Goal: Task Accomplishment & Management: Use online tool/utility

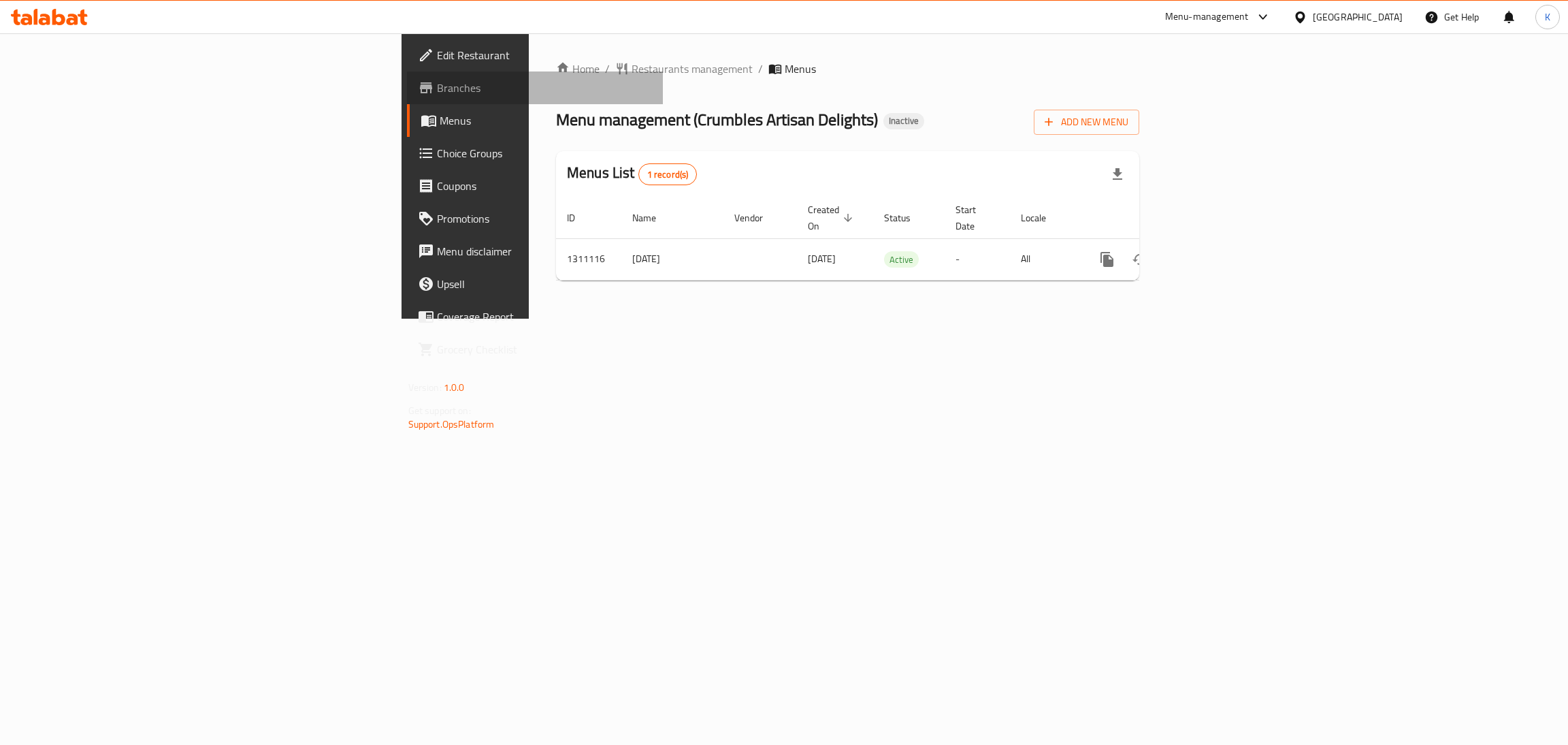
click at [437, 80] on span "Branches" at bounding box center [545, 88] width 216 height 16
click at [1222, 258] on link "enhanced table" at bounding box center [1205, 259] width 33 height 33
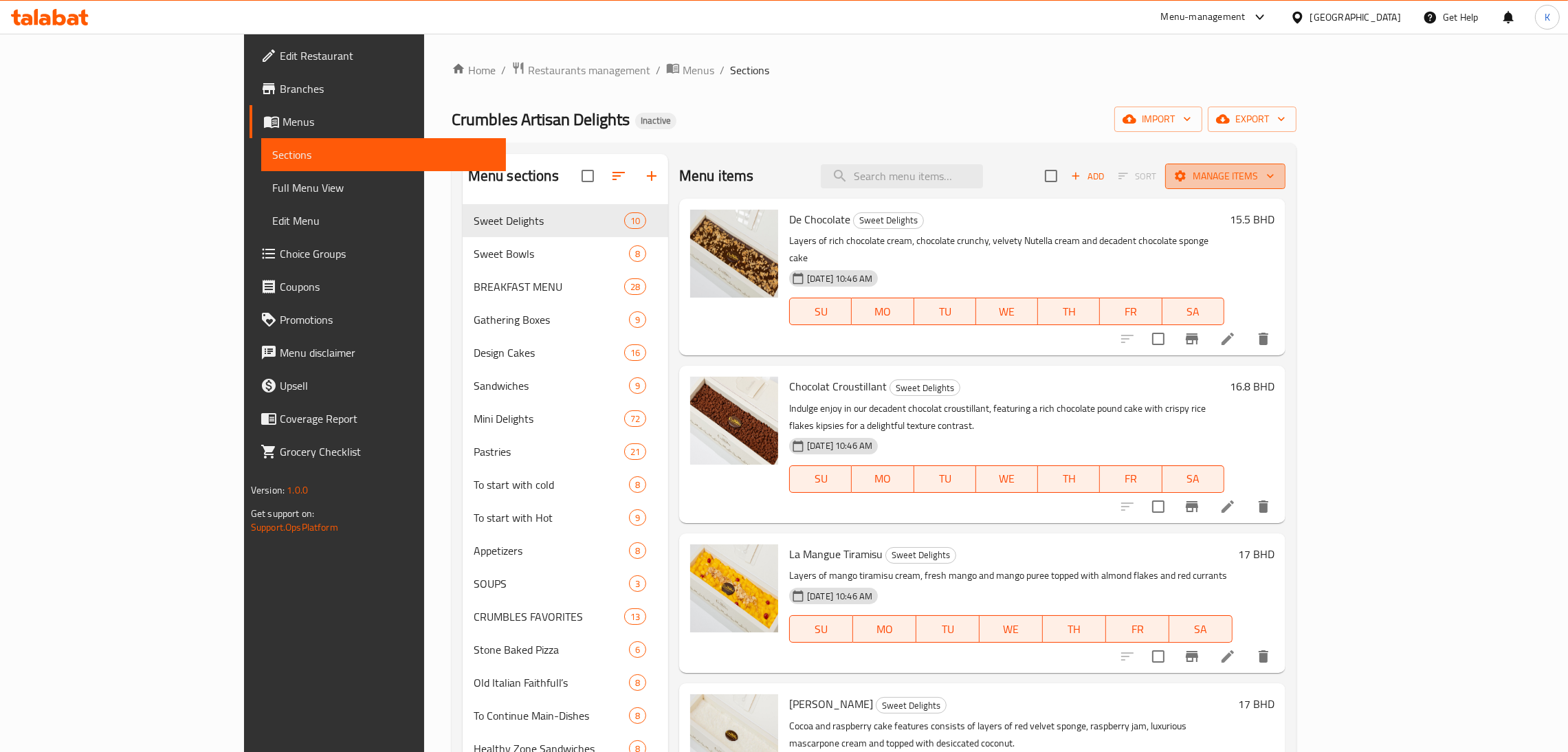
click at [1275, 179] on span "Manage items" at bounding box center [1225, 176] width 99 height 17
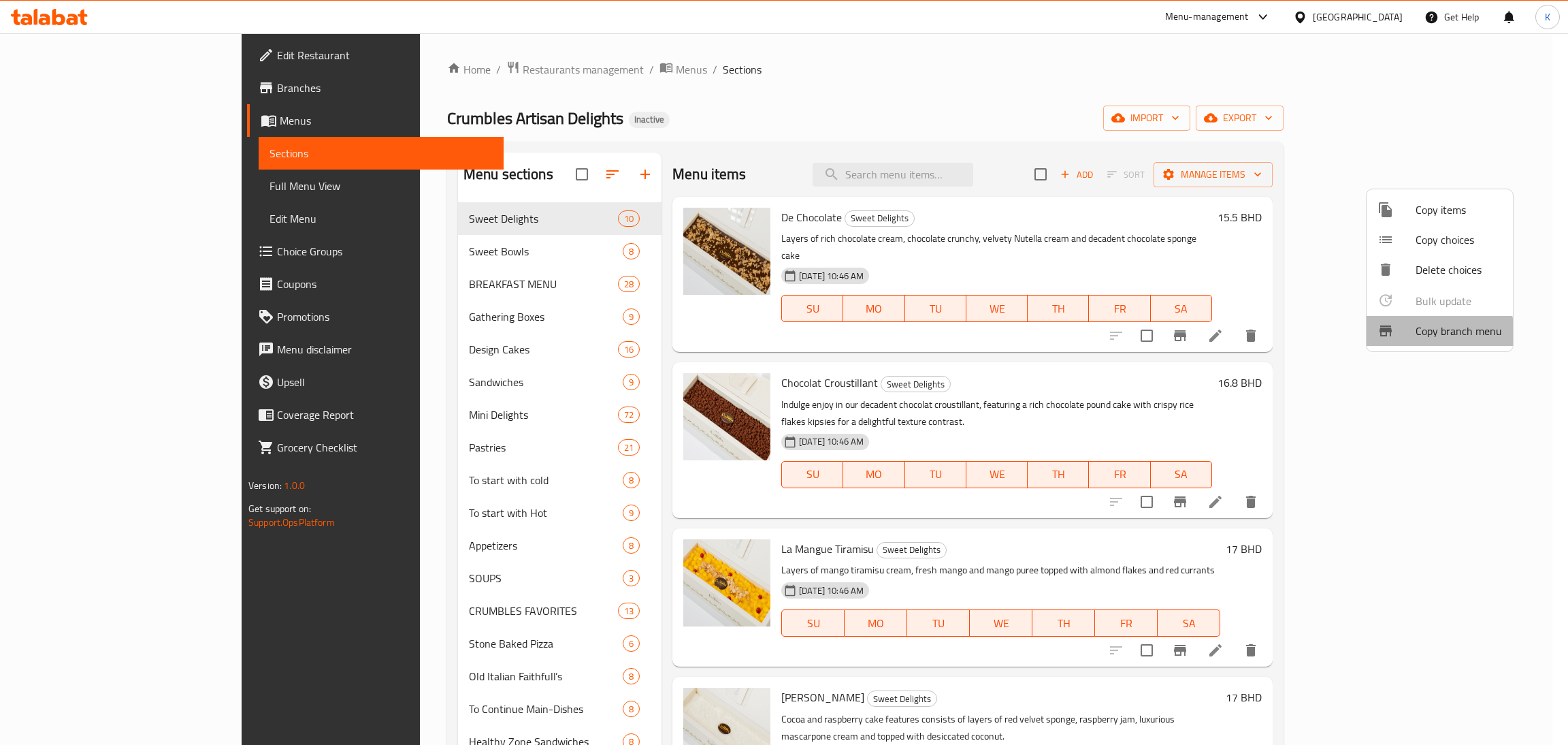
click at [1415, 335] on span "Copy branch menu" at bounding box center [1459, 331] width 86 height 16
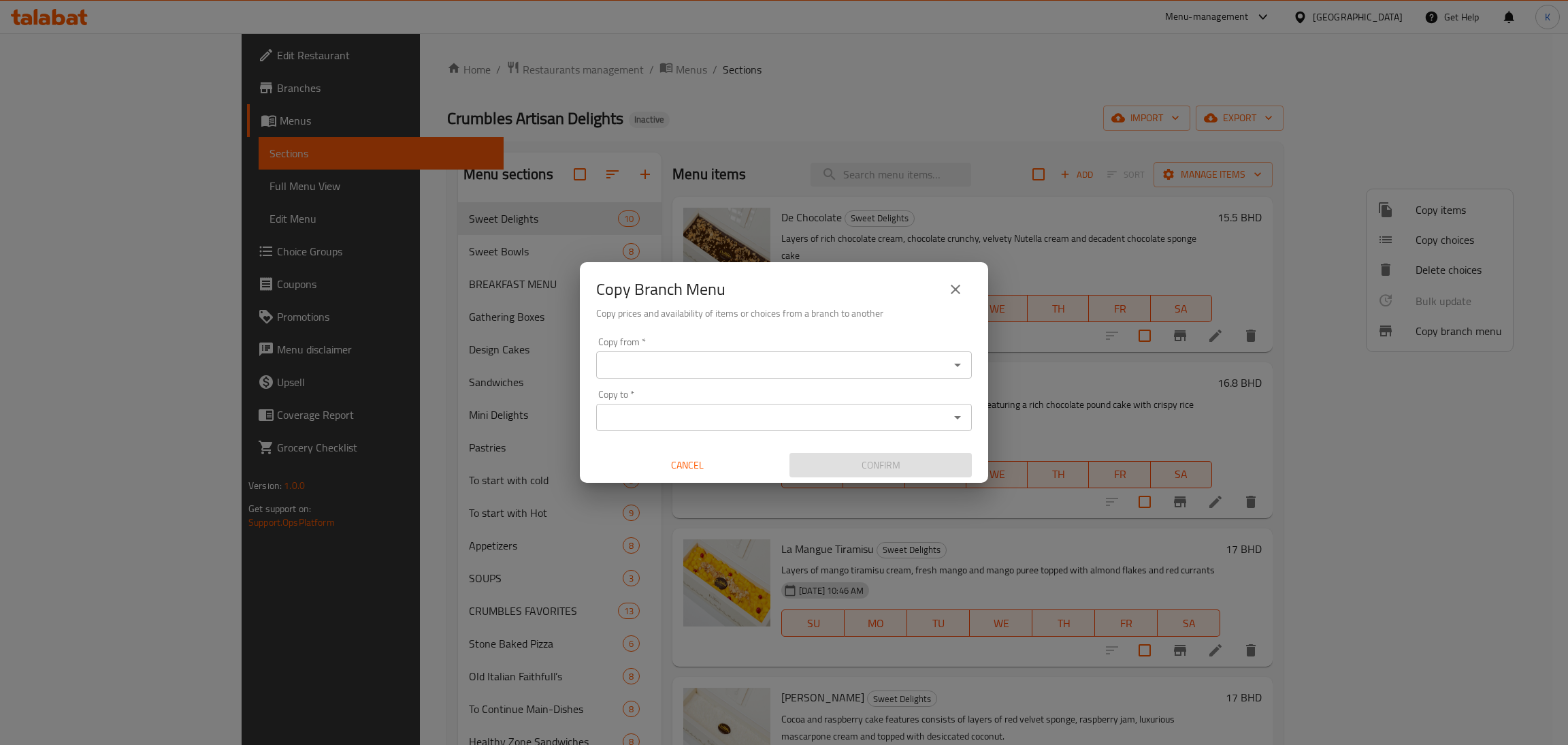
click at [800, 380] on div "Copy from   * Copy from * Copy to   * Copy to * Cancel Confirm" at bounding box center [784, 408] width 408 height 152
click at [790, 372] on input "Copy from   *" at bounding box center [772, 365] width 345 height 19
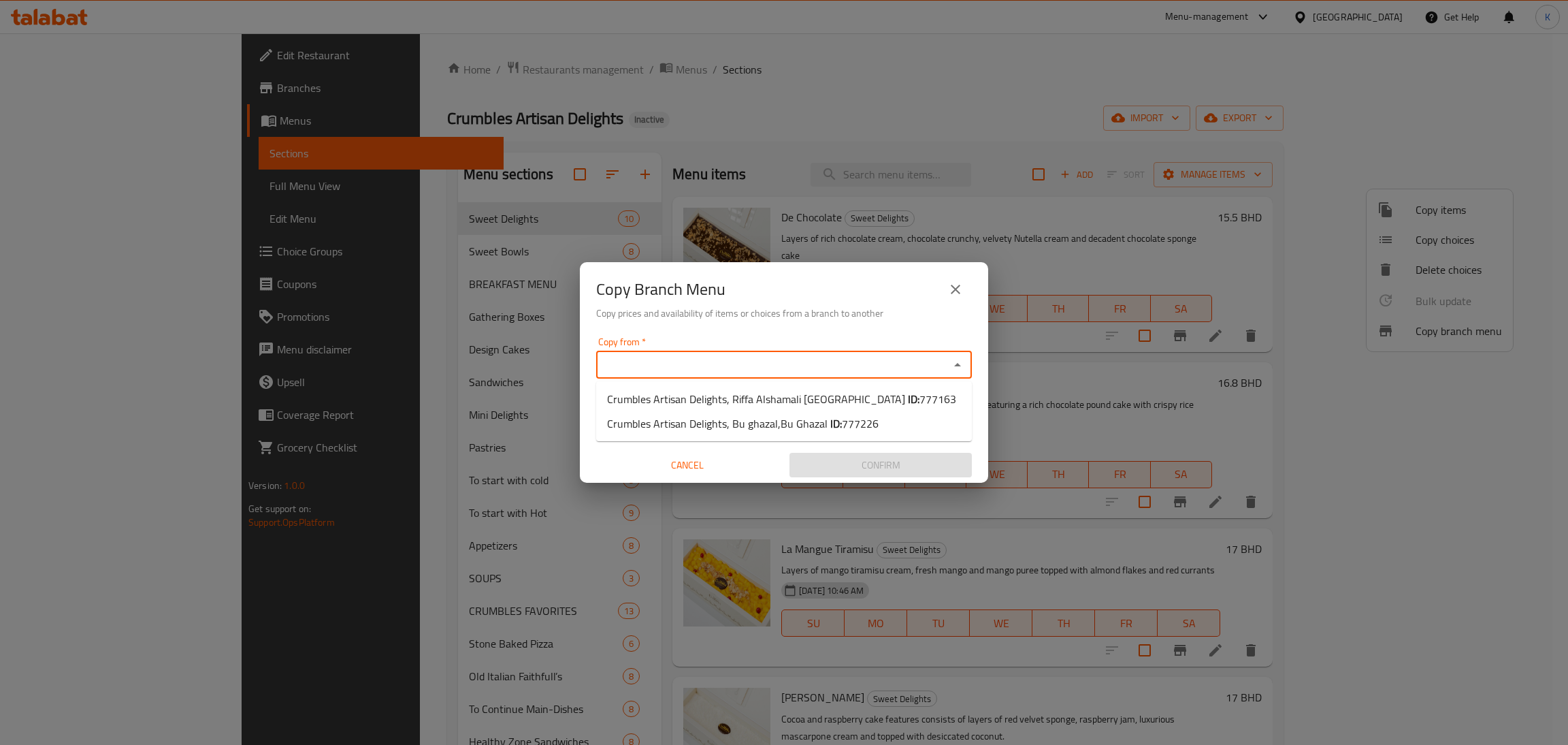
click at [790, 372] on input "Copy from   *" at bounding box center [772, 365] width 345 height 19
click at [790, 398] on span "Crumbles Artisan Delights, Riffa Alshamali [GEOGRAPHIC_DATA] ID: 777163" at bounding box center [781, 399] width 349 height 16
type input "Crumbles Artisan Delights, Riffa Alshamali [GEOGRAPHIC_DATA]"
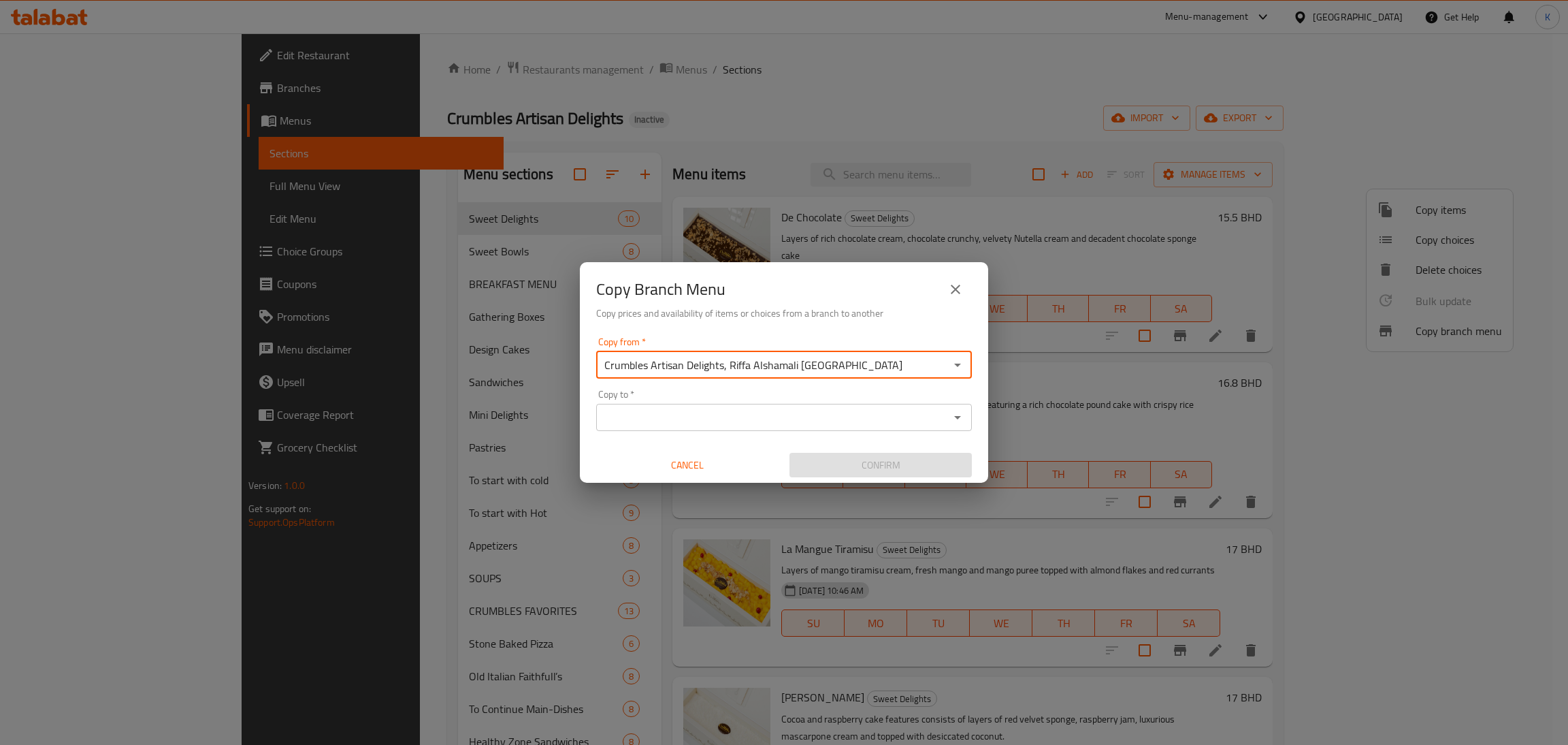
click at [714, 404] on div "Copy to *" at bounding box center [784, 417] width 376 height 28
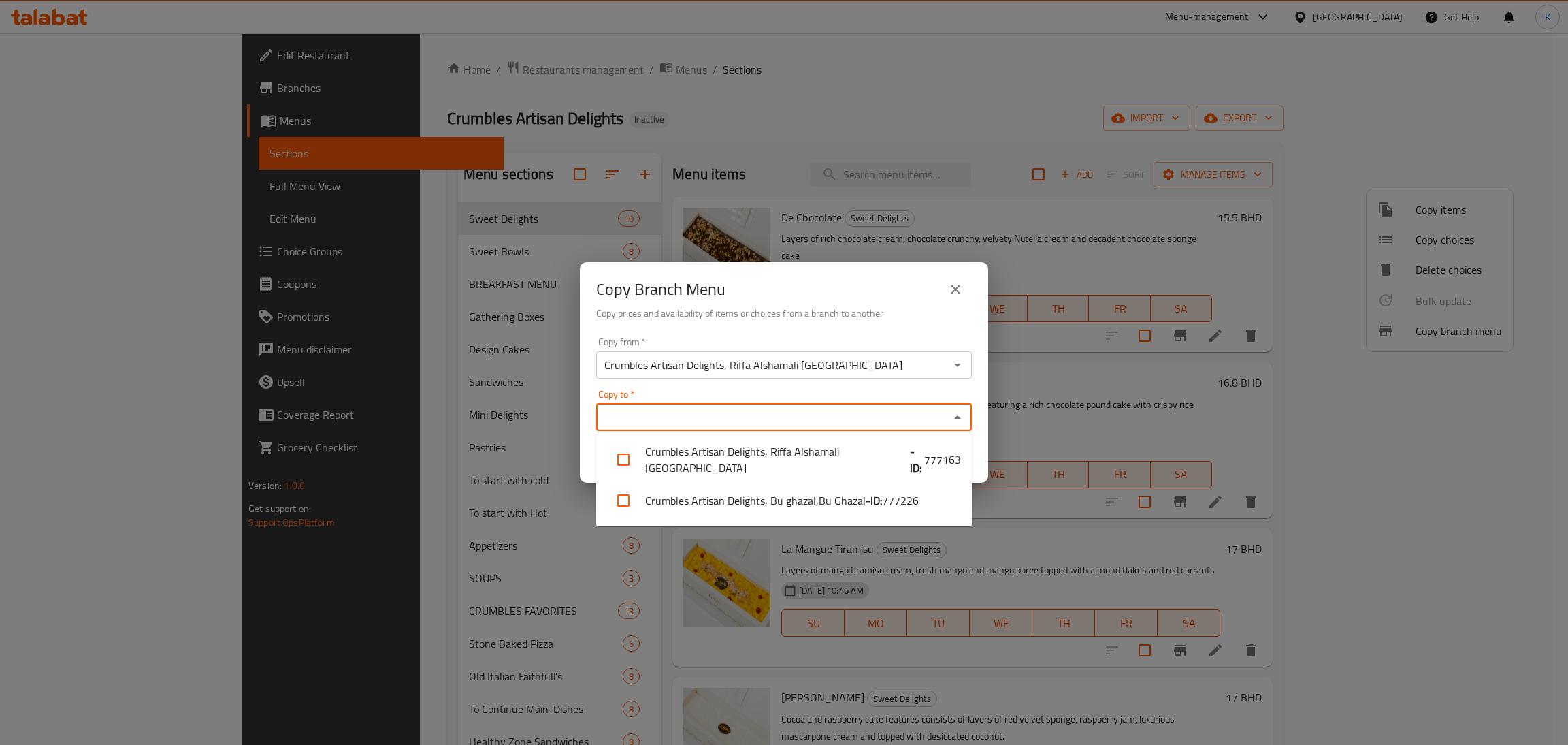
click at [722, 419] on input "Copy to   *" at bounding box center [772, 418] width 345 height 19
click at [722, 517] on li "Crumbles Artisan Delights, Bu ghazal,Bu Ghazal - ID: 777226" at bounding box center [784, 500] width 376 height 41
checkbox input "true"
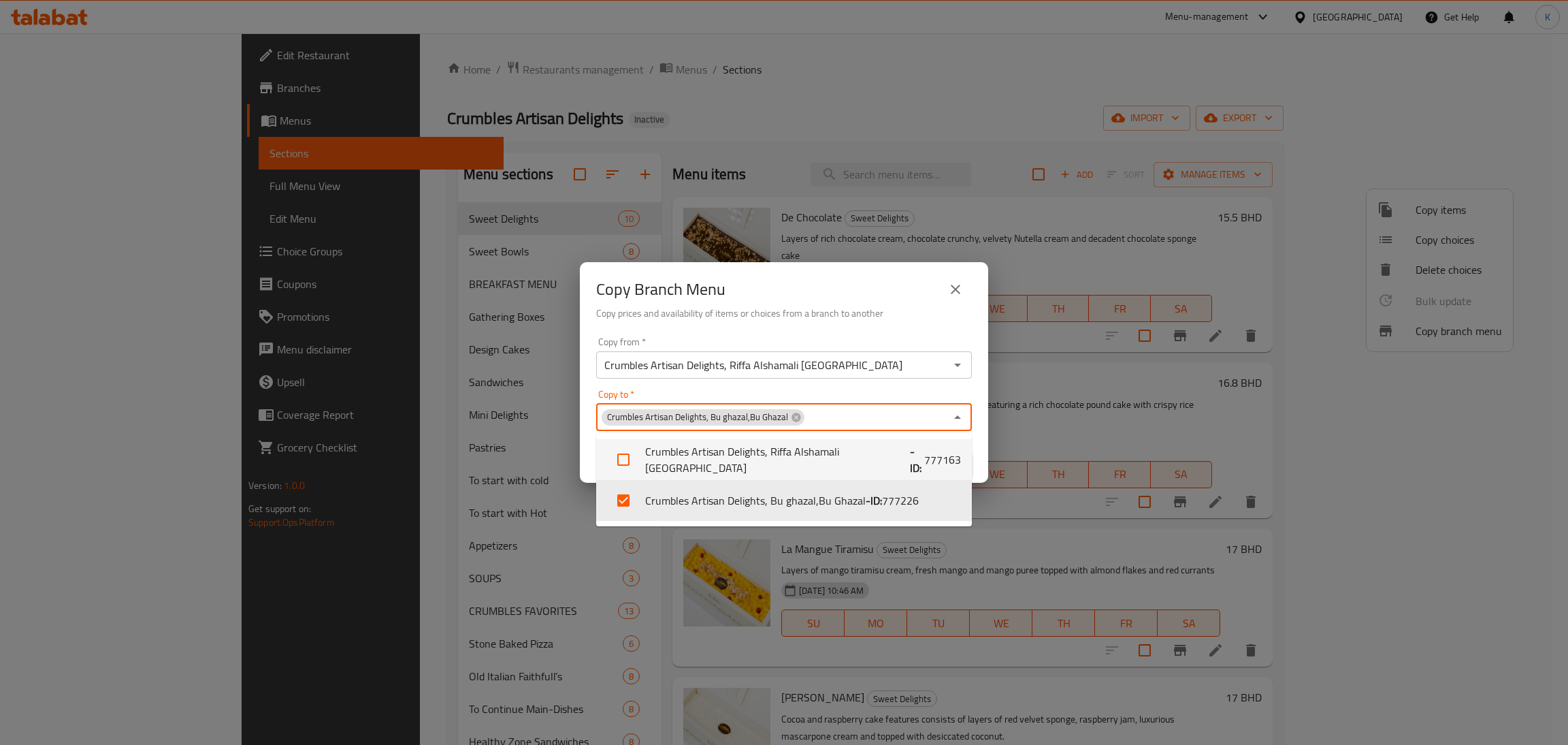
click at [835, 305] on h6 "Copy prices and availability of items or choices from a branch to another" at bounding box center [784, 313] width 376 height 15
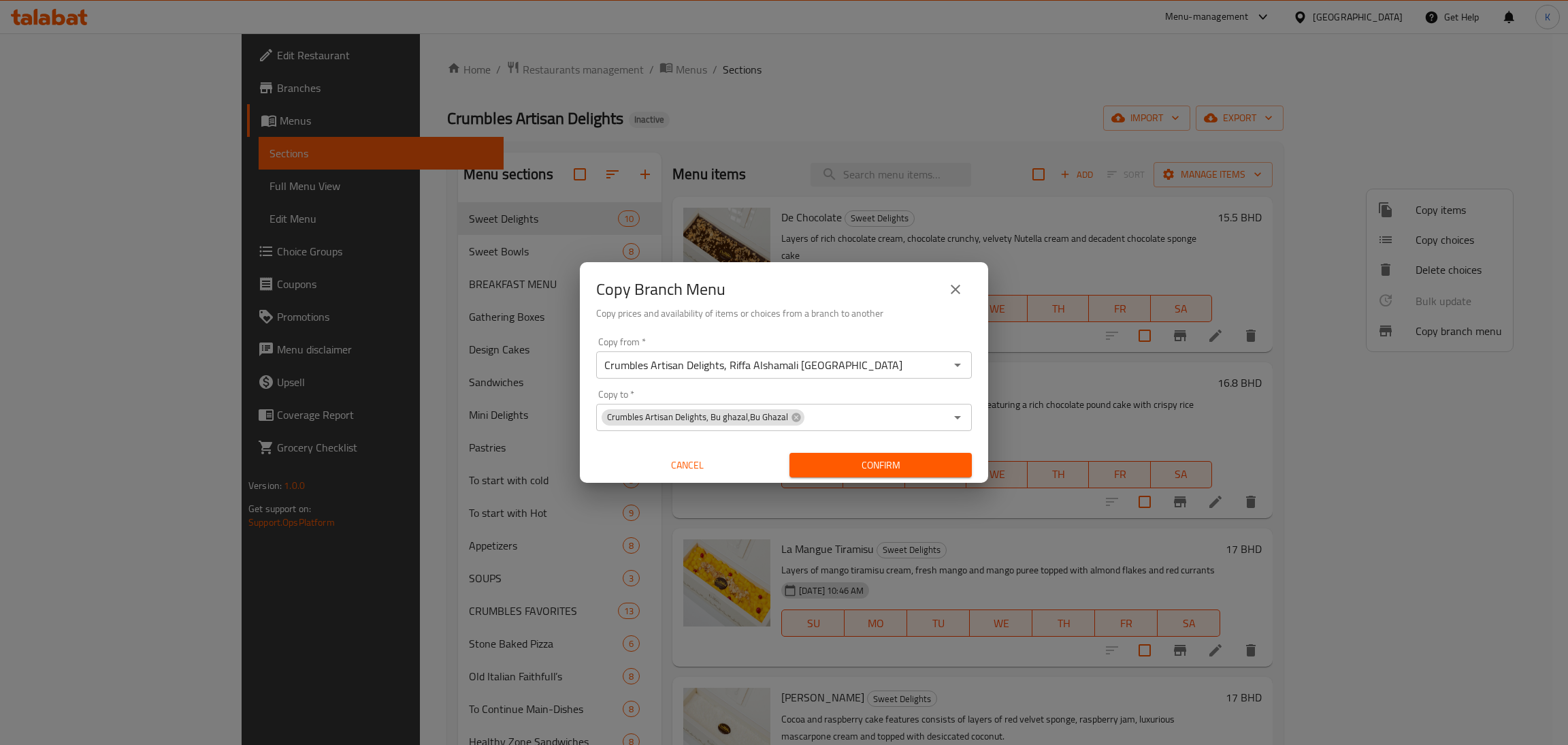
click at [740, 413] on span "Crumbles Artisan Delights, Bu ghazal,Bu Ghazal" at bounding box center [698, 416] width 192 height 13
click at [951, 410] on icon "Open" at bounding box center [957, 417] width 16 height 16
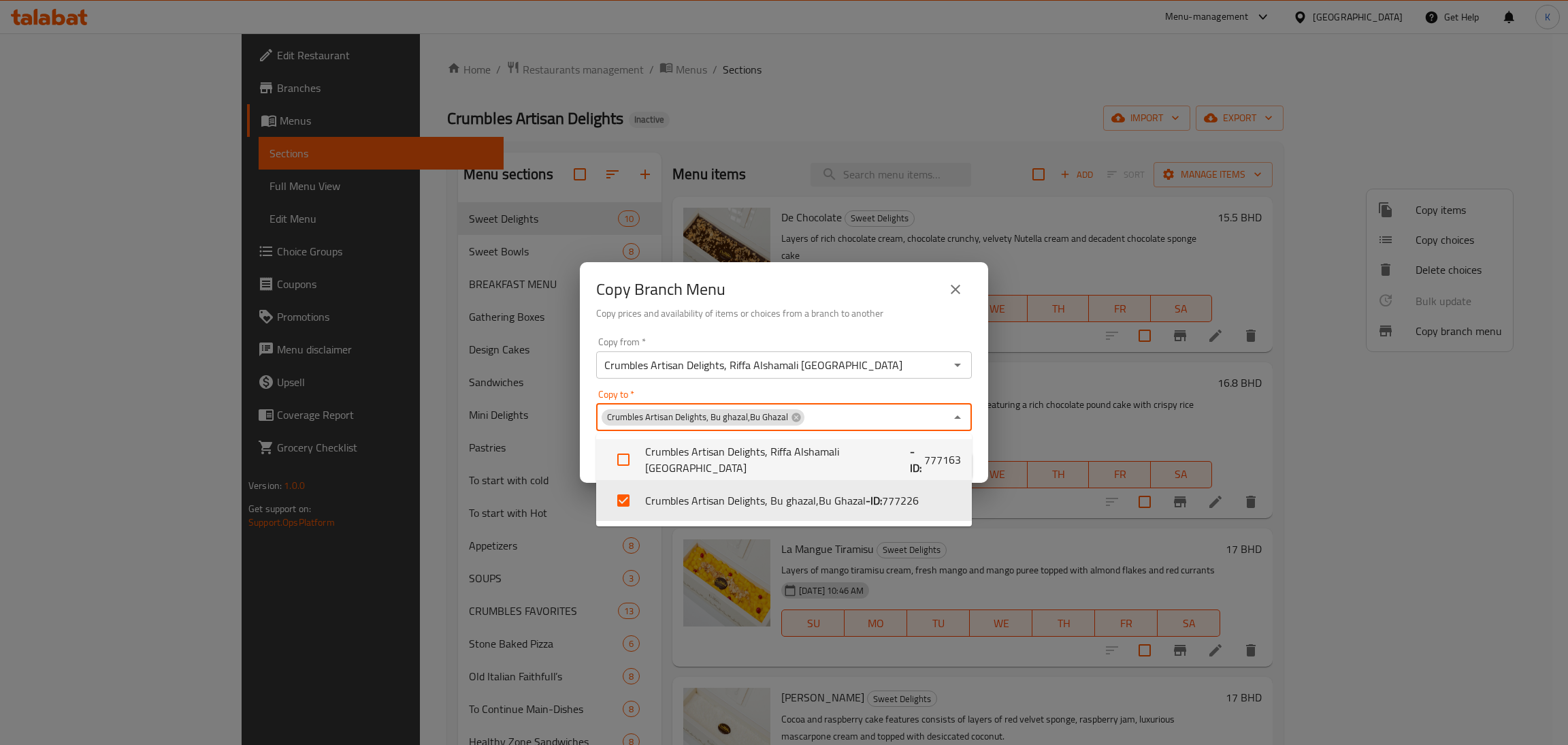
click at [954, 281] on icon "close" at bounding box center [955, 289] width 16 height 16
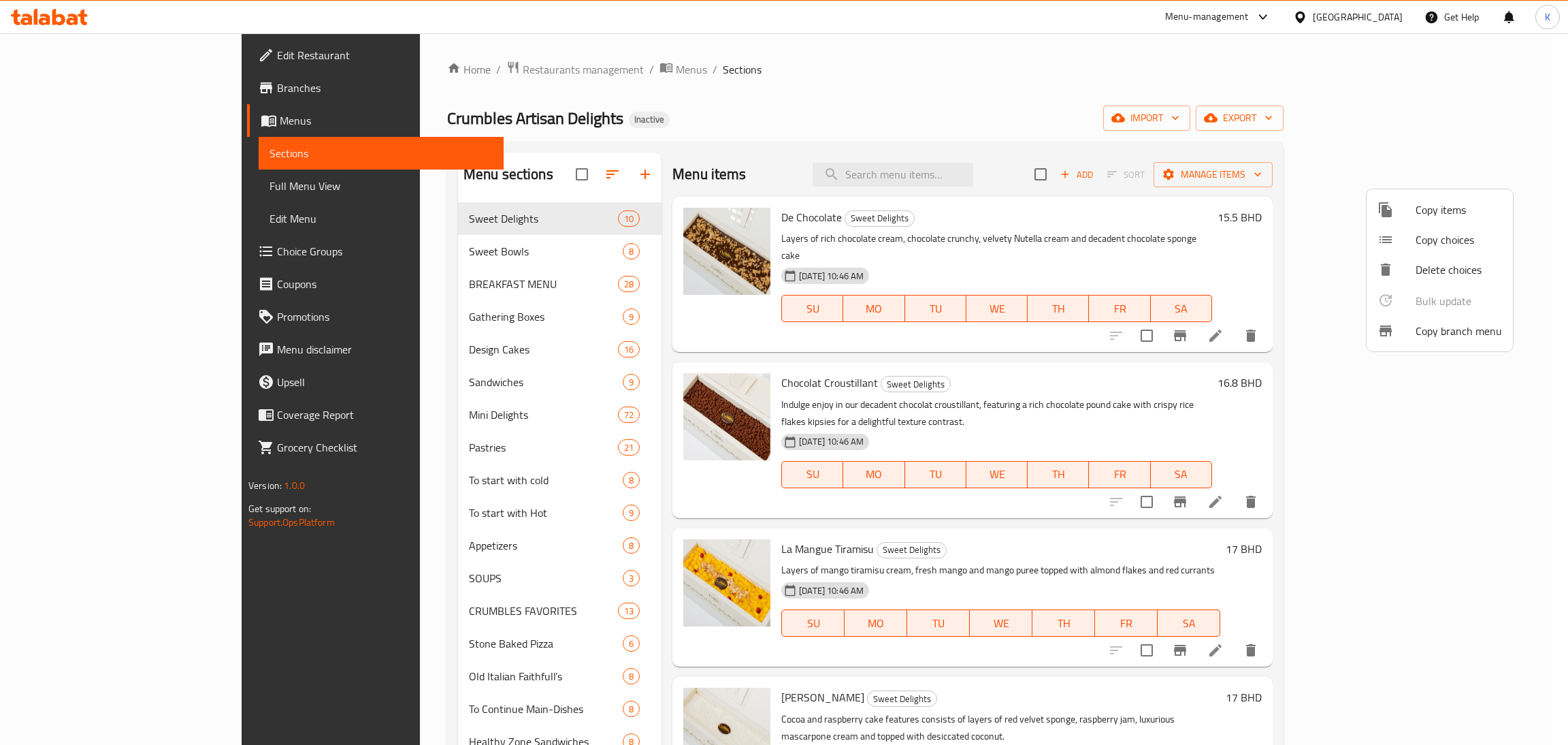
click at [1036, 41] on div at bounding box center [784, 372] width 1568 height 745
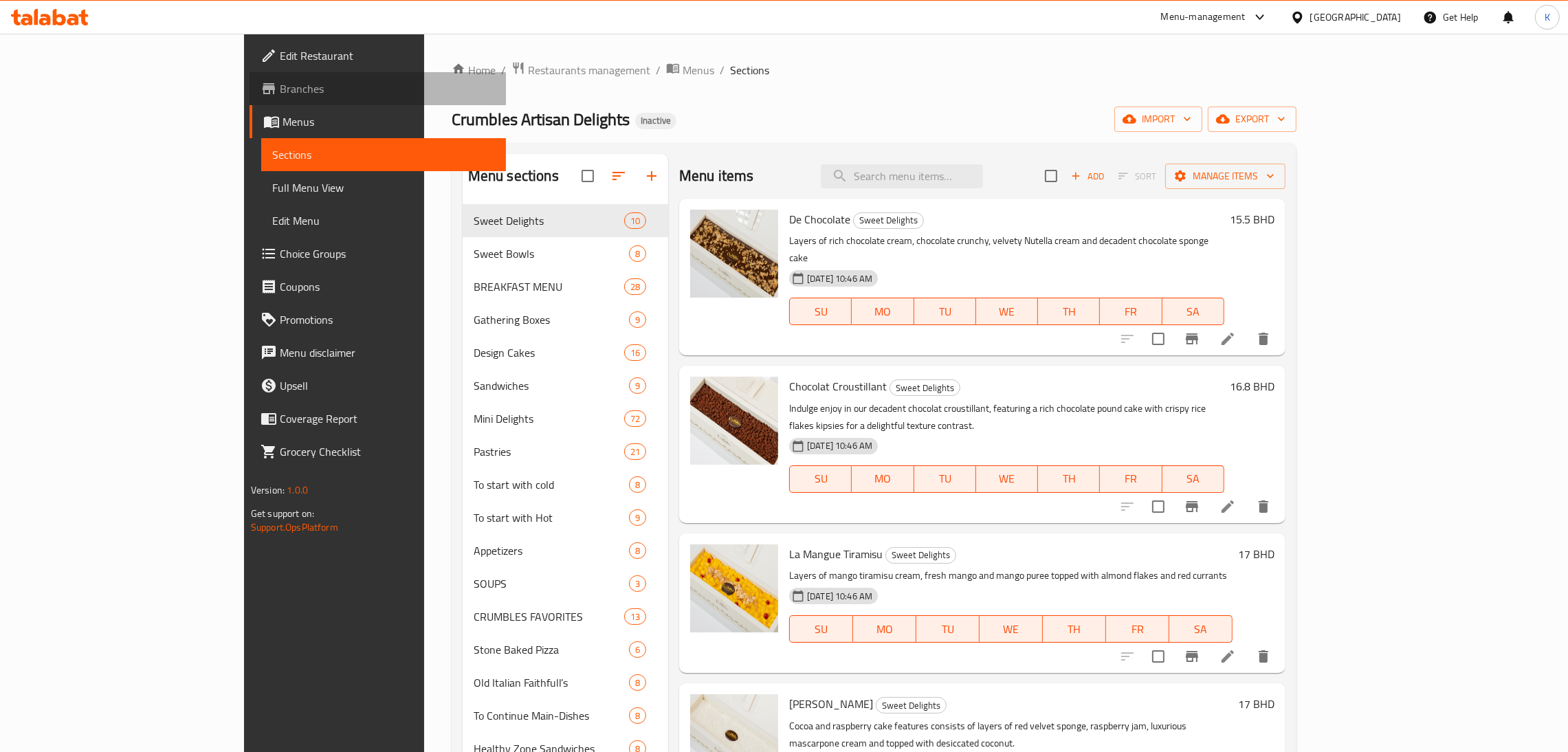
click at [250, 97] on link "Branches" at bounding box center [378, 89] width 256 height 33
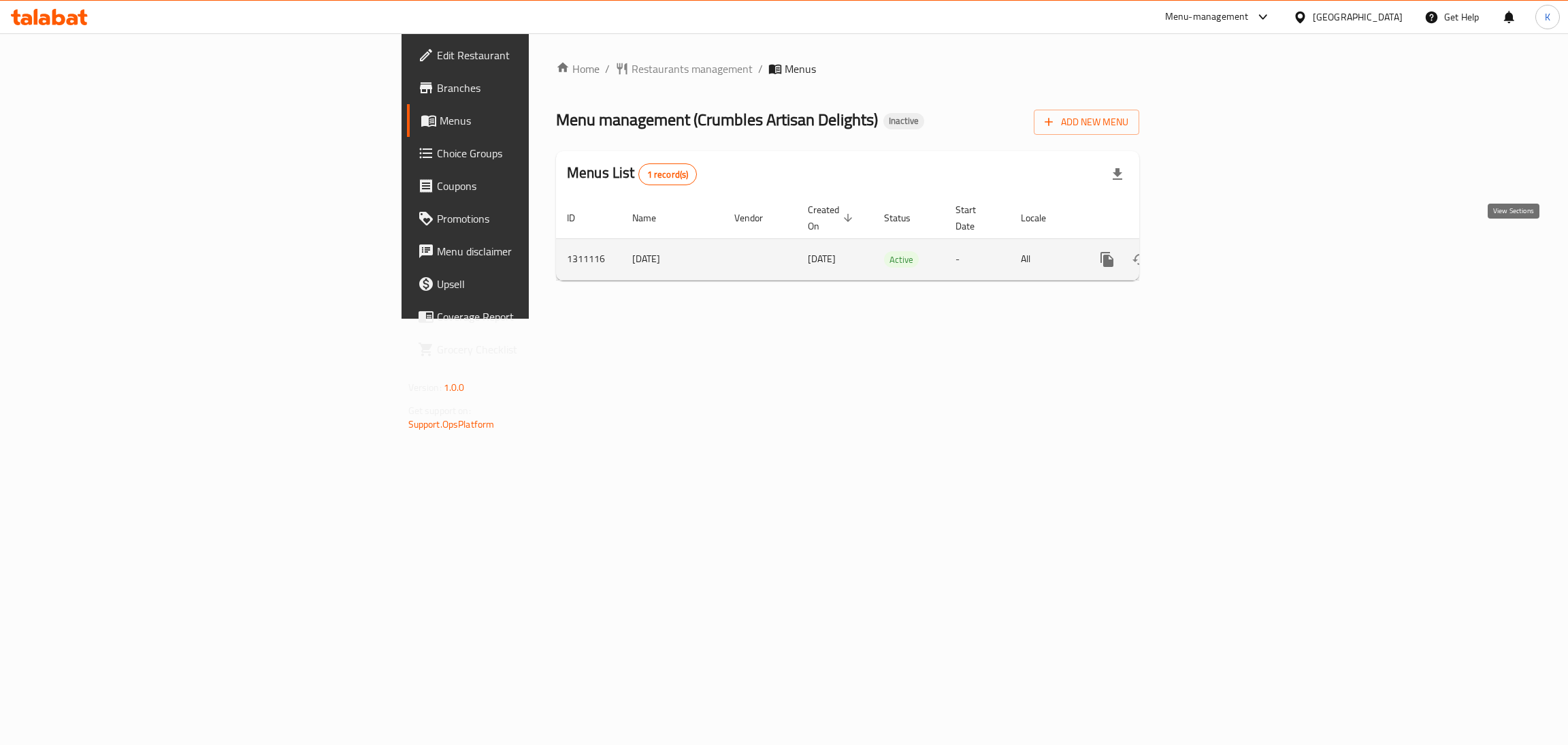
click at [1222, 243] on link "enhanced table" at bounding box center [1205, 259] width 33 height 33
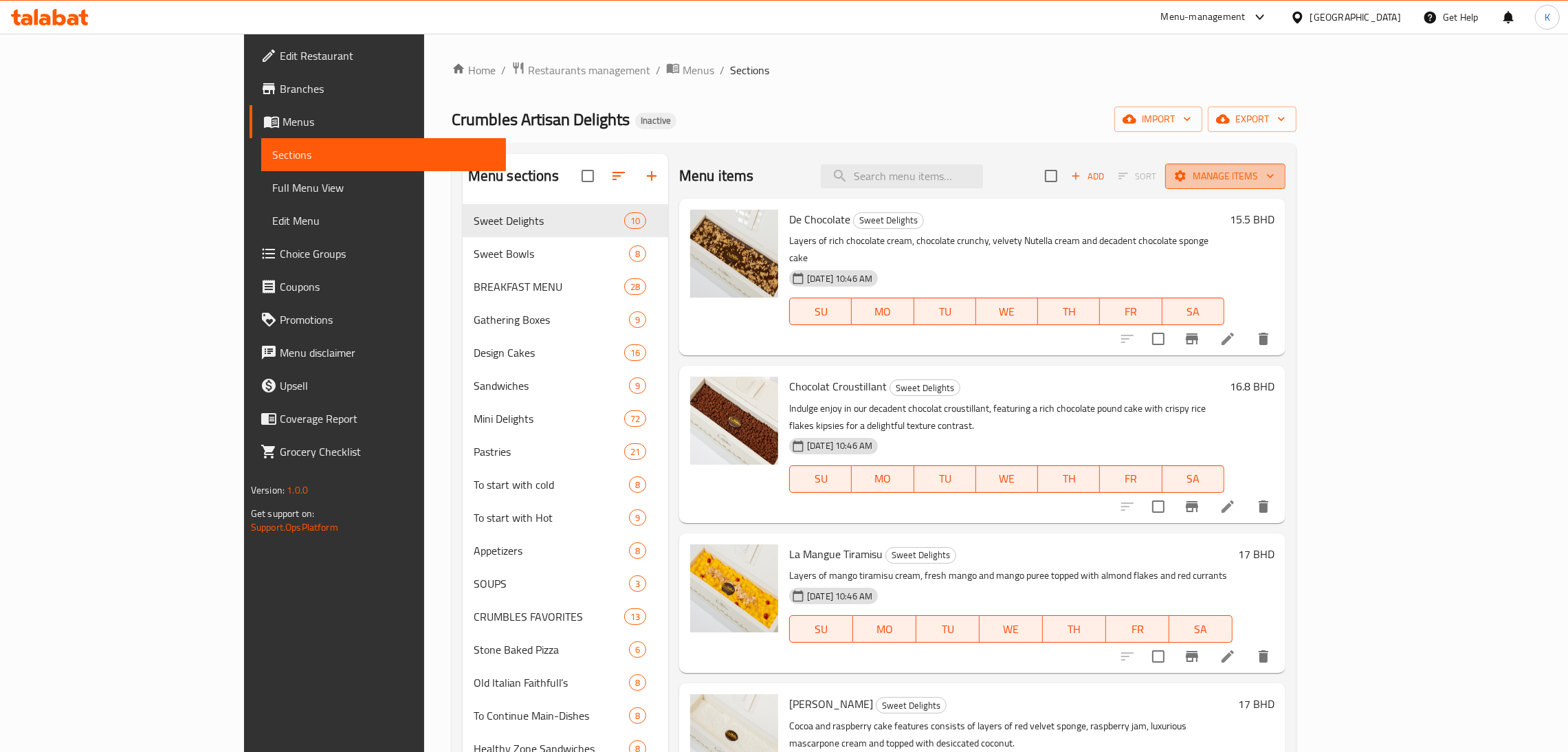
click at [1275, 180] on span "Manage items" at bounding box center [1225, 176] width 99 height 17
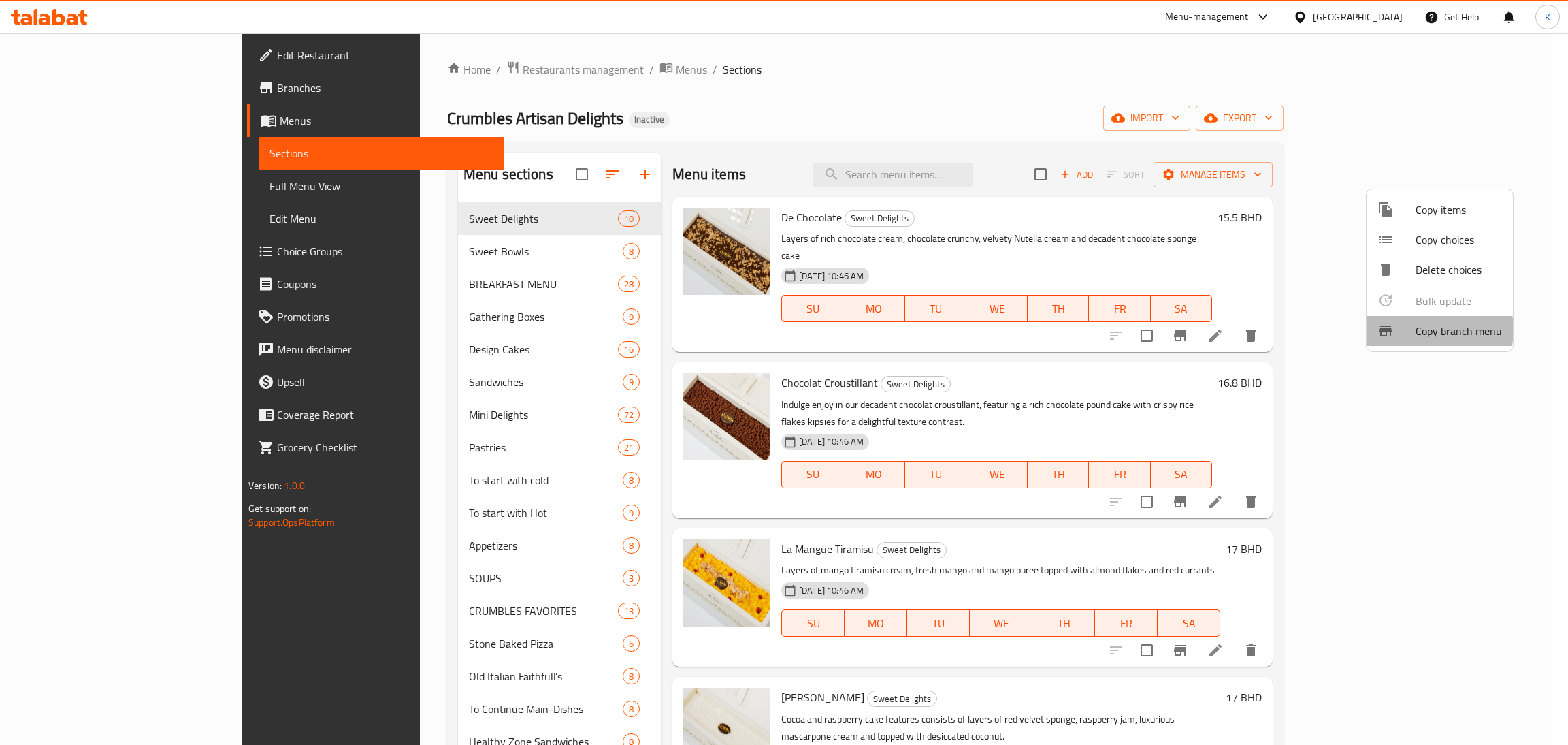
click at [1427, 329] on span "Copy branch menu" at bounding box center [1459, 331] width 86 height 16
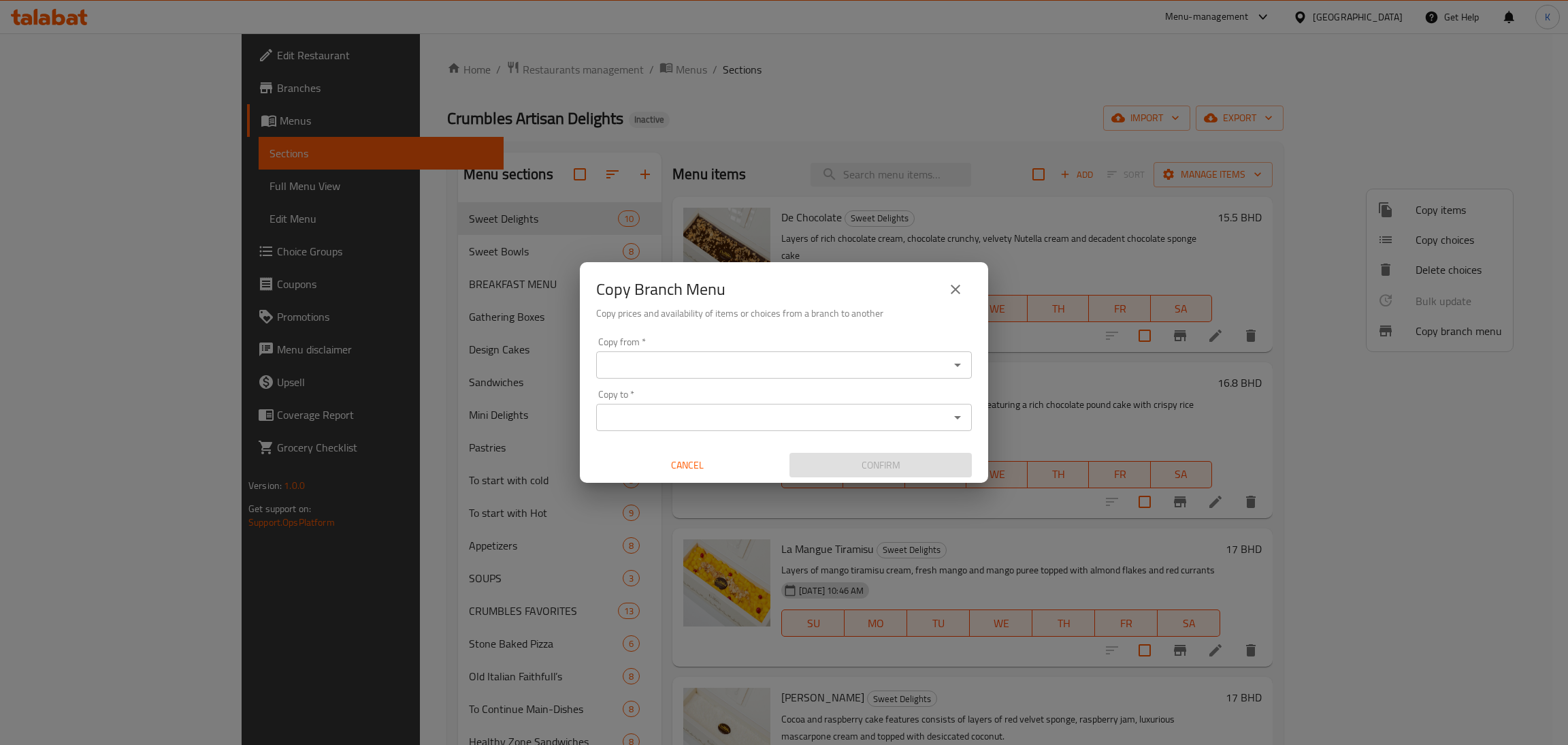
click at [857, 370] on input "Copy from   *" at bounding box center [772, 365] width 345 height 19
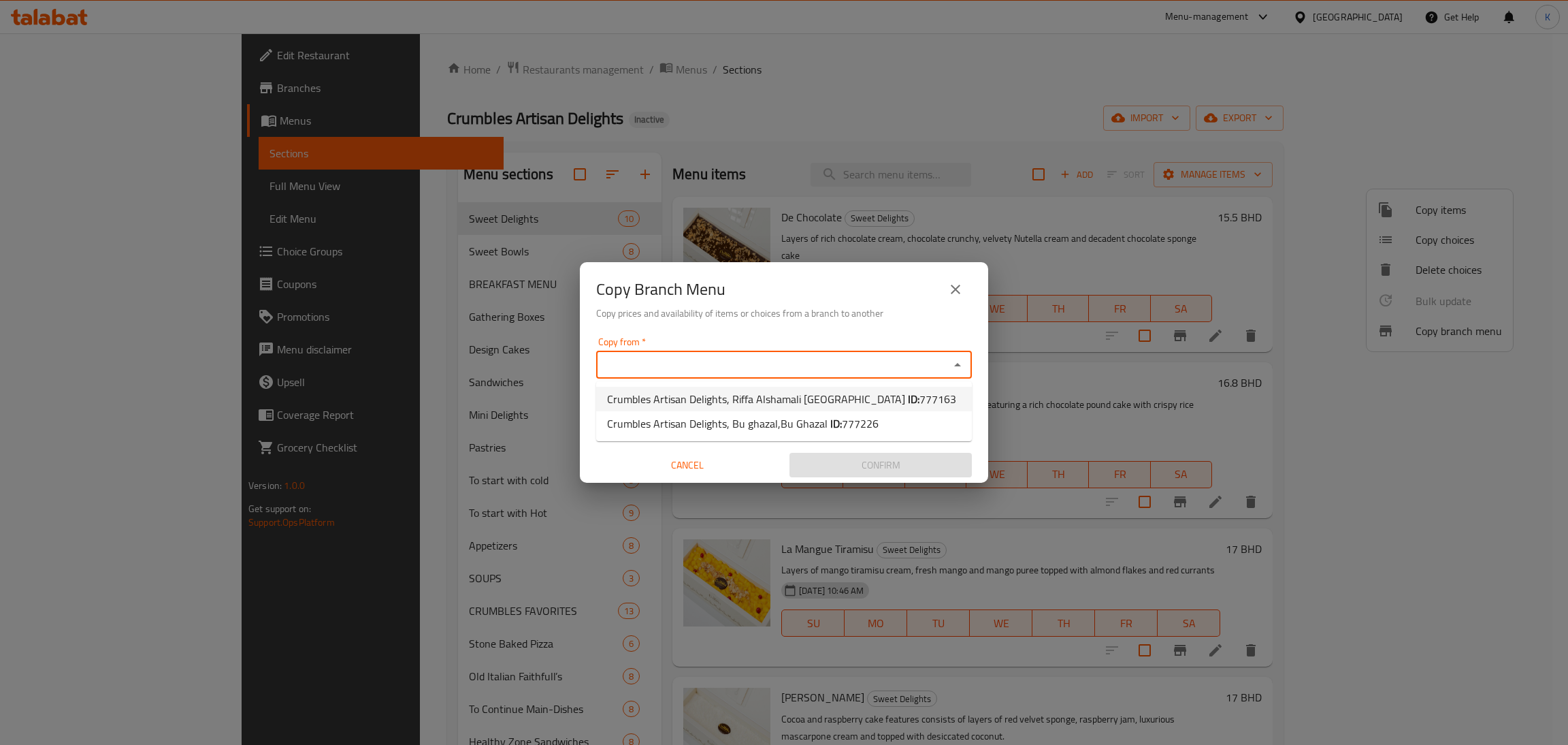
click at [737, 393] on span "Crumbles Artisan Delights, Riffa Alshamali [GEOGRAPHIC_DATA] ID: 777163" at bounding box center [781, 399] width 349 height 16
type input "Crumbles Artisan Delights, Riffa Alshamali [GEOGRAPHIC_DATA]"
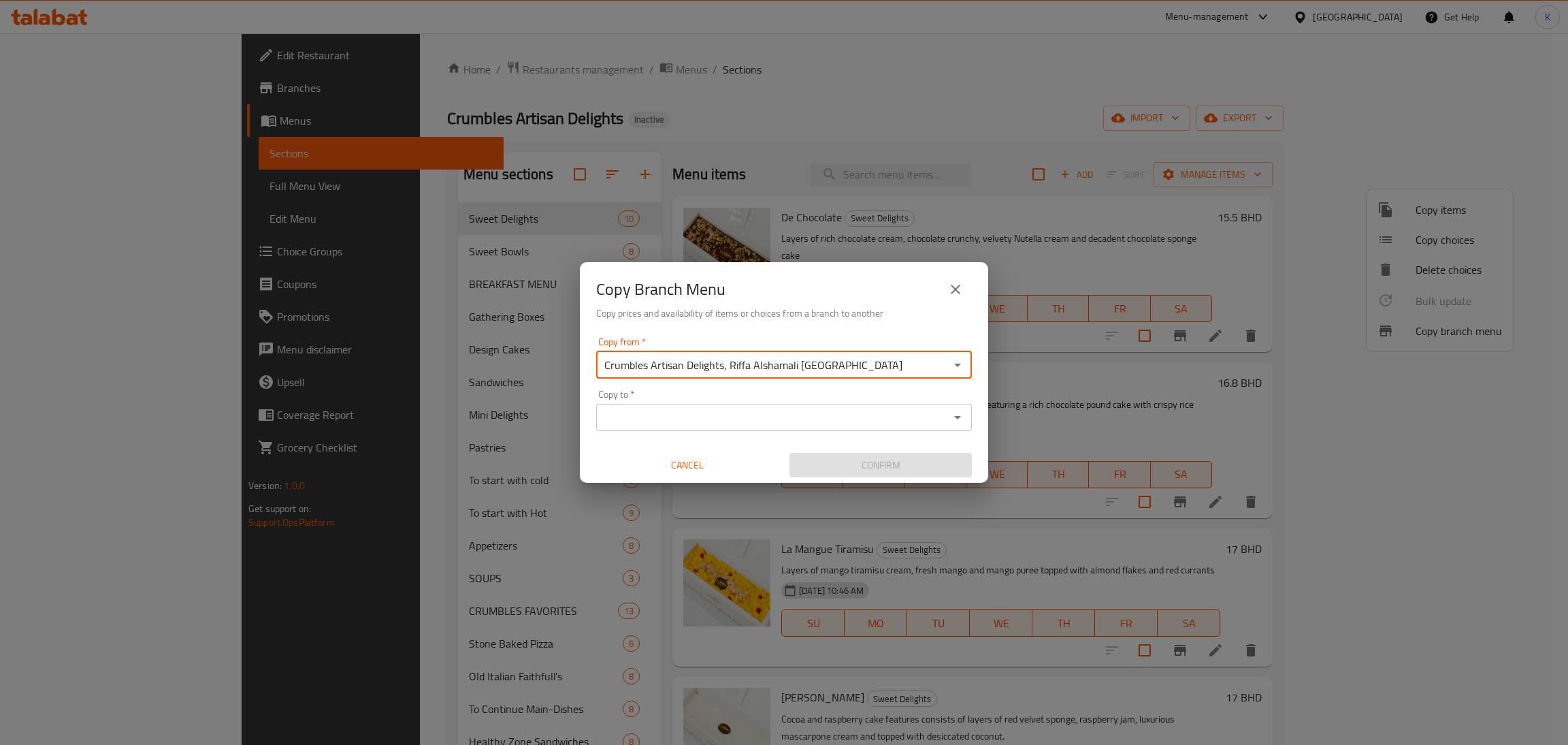
click at [756, 431] on div "Copy from   * Crumbles Artisan Delights, Riffa Alshamali [GEOGRAPHIC_DATA] Copy…" at bounding box center [784, 408] width 408 height 152
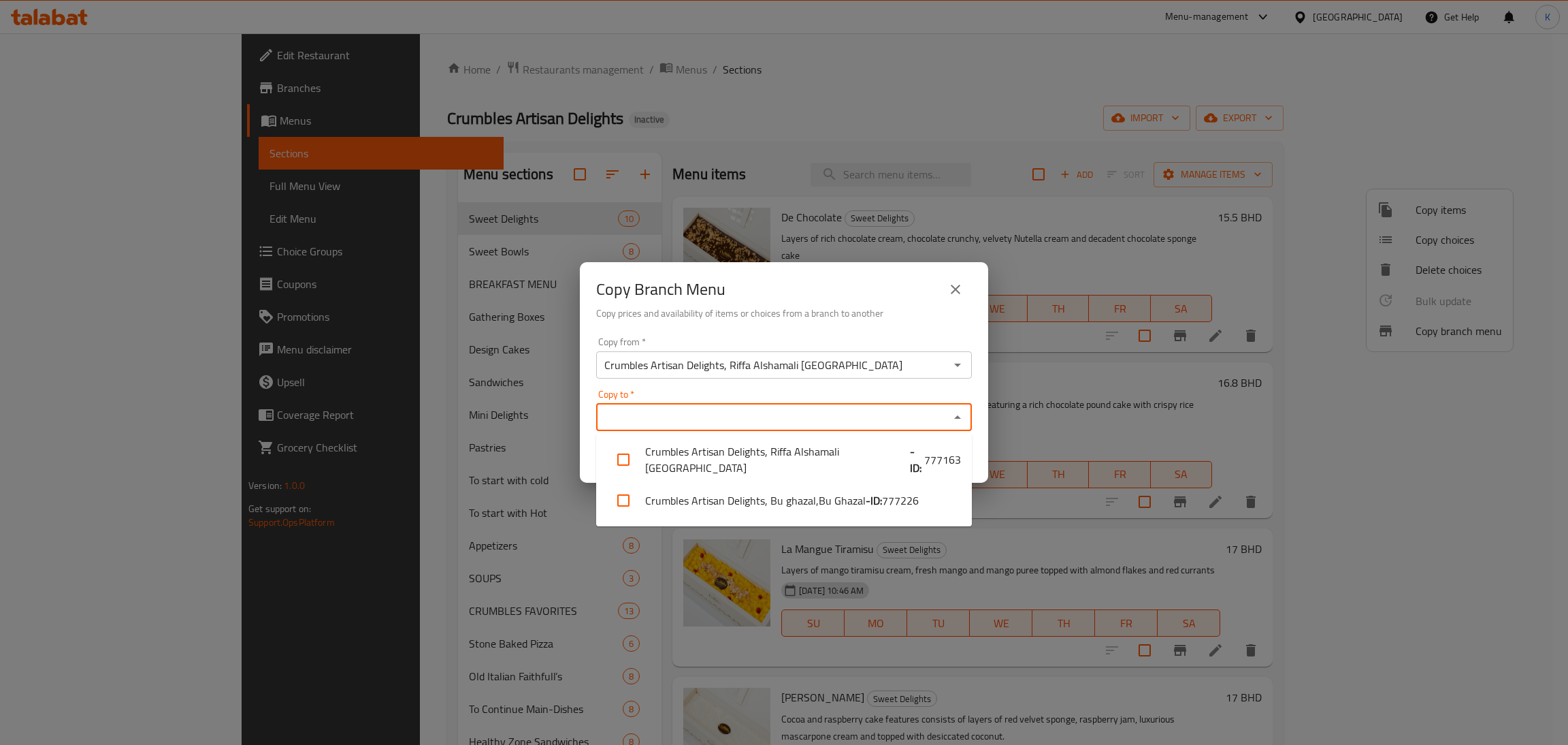
click at [745, 416] on input "Copy to   *" at bounding box center [772, 418] width 345 height 19
click at [781, 483] on li "Crumbles Artisan Delights, Bu ghazal,Bu Ghazal - ID: 777226" at bounding box center [784, 500] width 376 height 41
checkbox input "true"
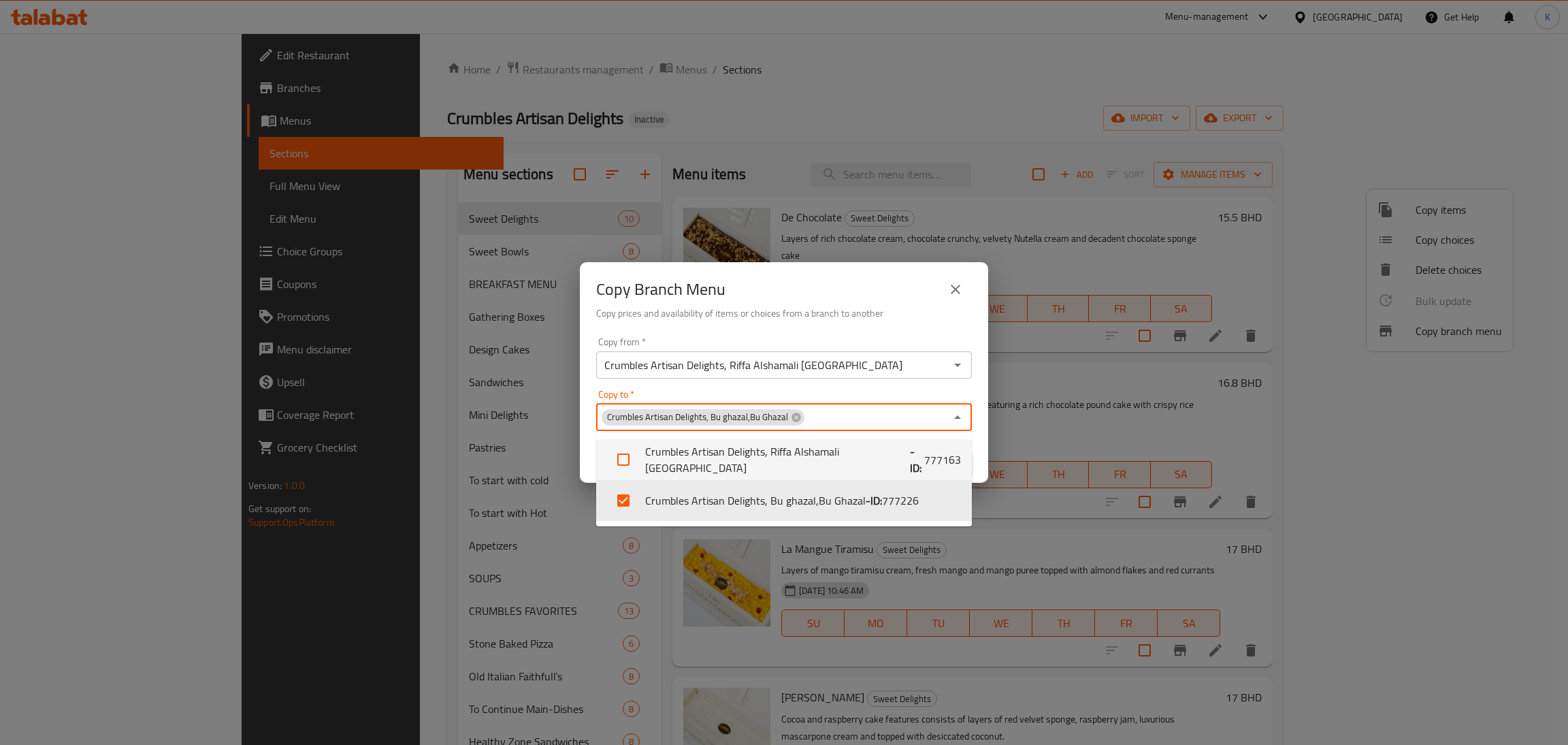
click at [622, 394] on div "Copy to   * Crumbles Artisan Delights, Bu ghazal,Bu Ghazal Copy to *" at bounding box center [784, 410] width 376 height 42
click at [803, 343] on div "Copy from   * Crumbles Artisan Delights, Riffa [GEOGRAPHIC_DATA] [GEOGRAPHIC_DA…" at bounding box center [784, 358] width 376 height 42
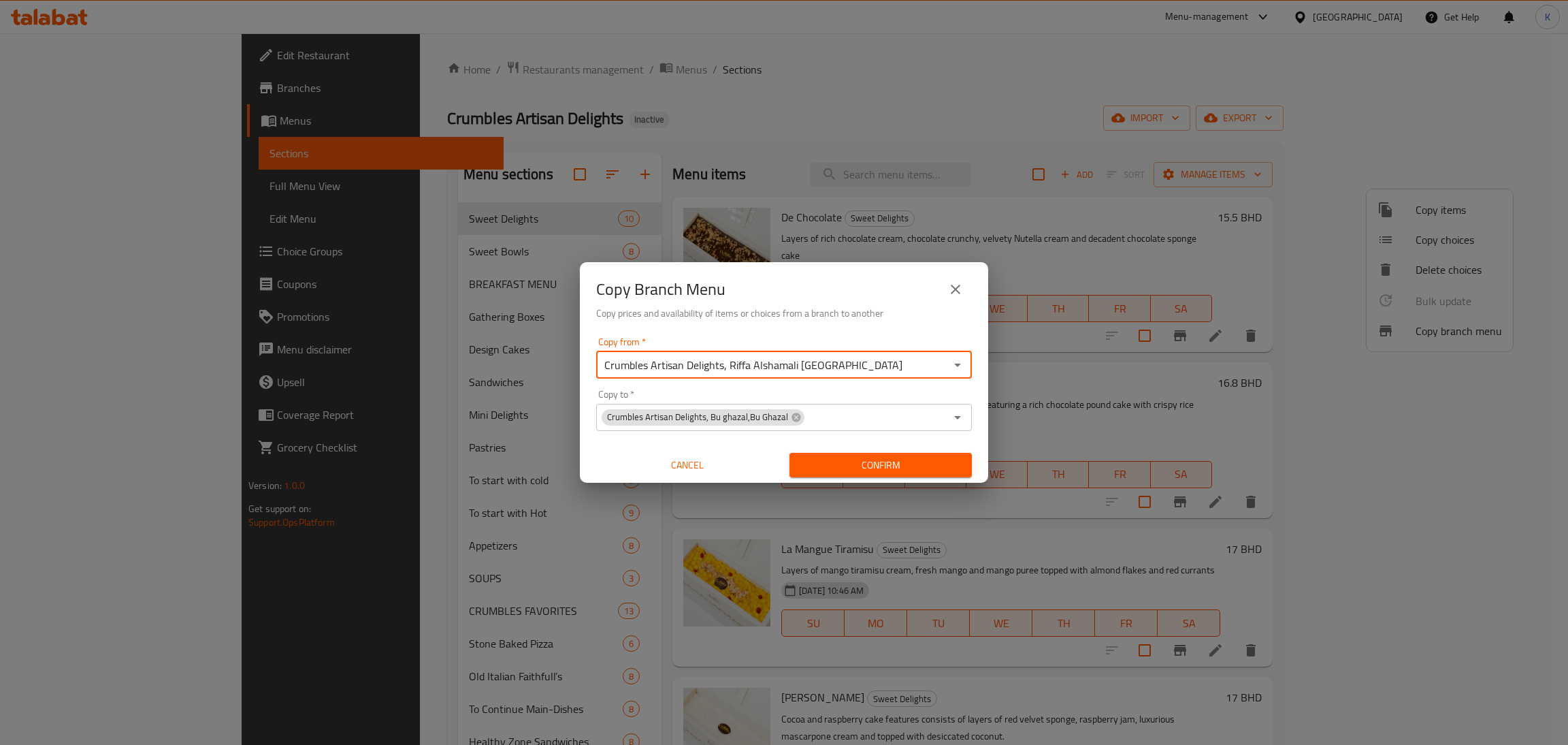
click at [865, 385] on div "Copy from   * Crumbles Artisan Delights, Riffa Alshamali [GEOGRAPHIC_DATA] Copy…" at bounding box center [784, 408] width 408 height 152
click at [957, 284] on icon "close" at bounding box center [955, 289] width 16 height 16
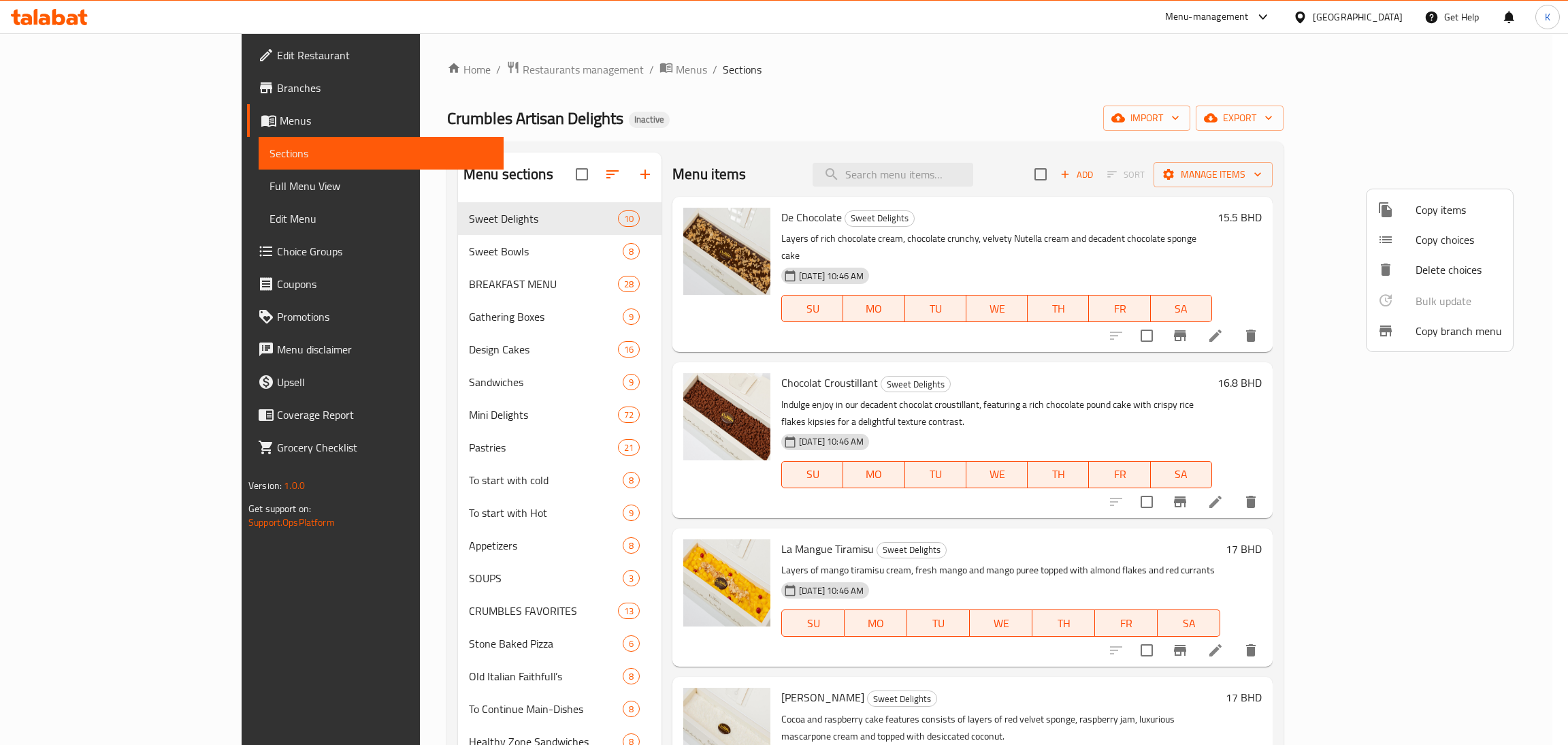
click at [59, 86] on div at bounding box center [784, 372] width 1568 height 745
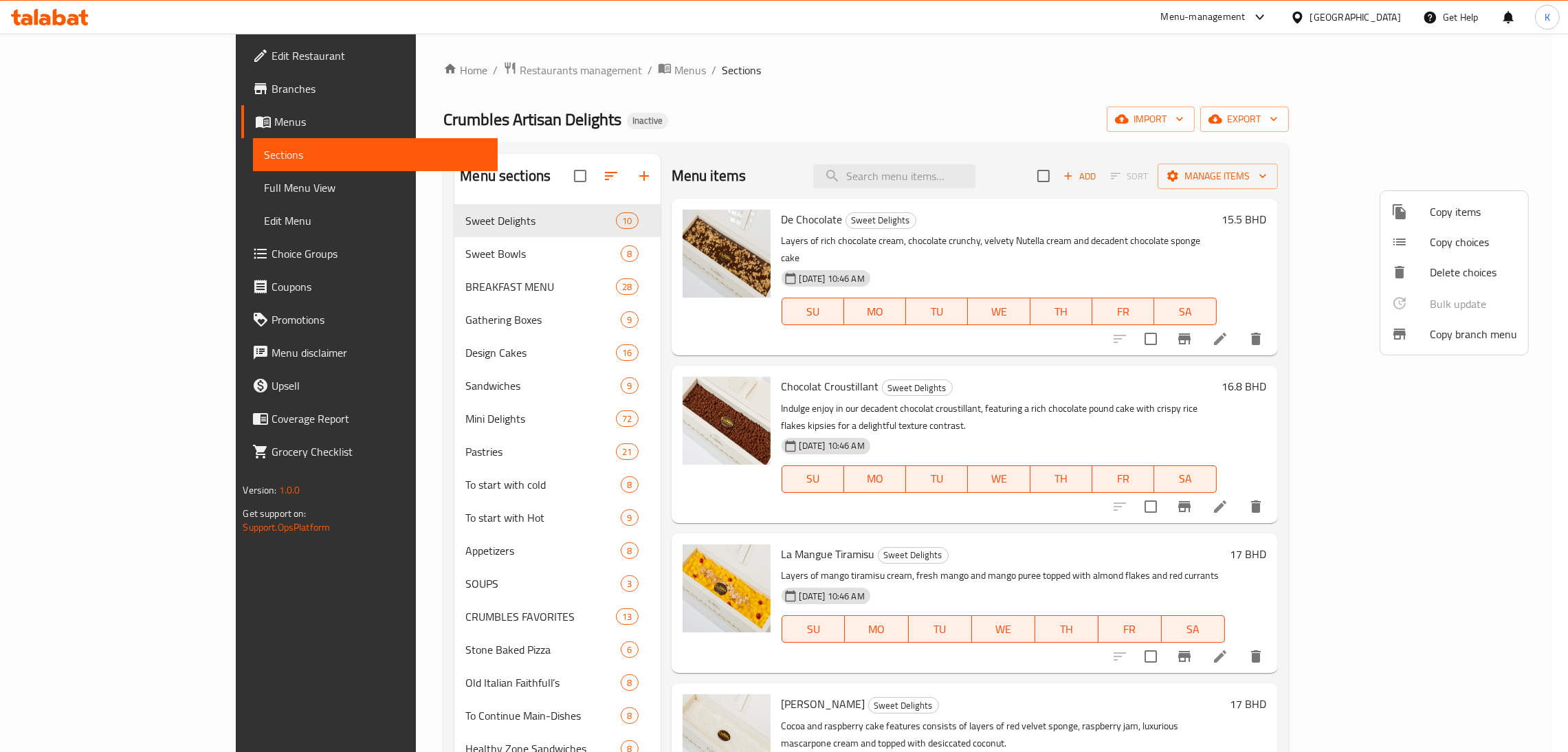
click at [271, 86] on span "Branches" at bounding box center [379, 89] width 215 height 17
